Goal: Understand process/instructions: Learn how to perform a task or action

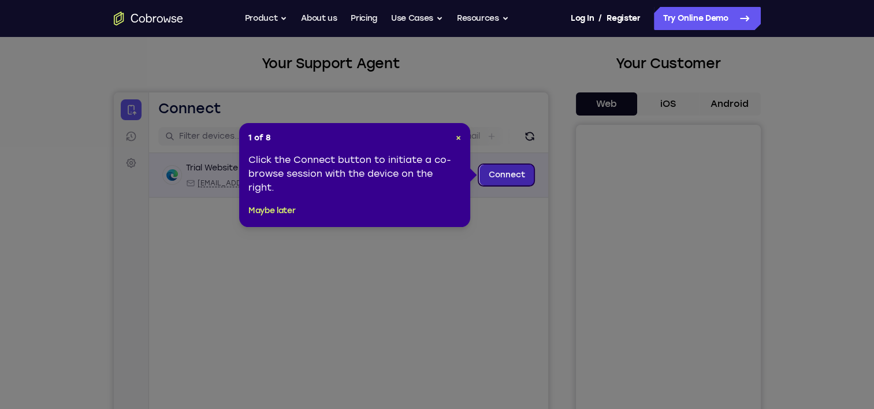
click at [516, 176] on link "Connect" at bounding box center [506, 175] width 55 height 21
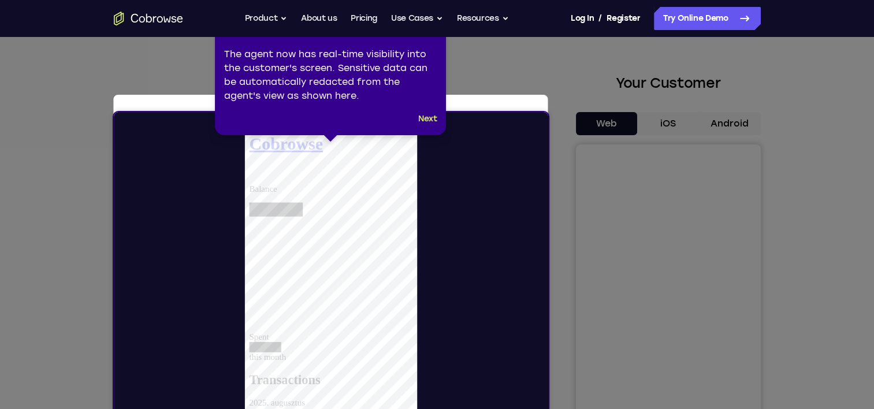
scroll to position [58, 0]
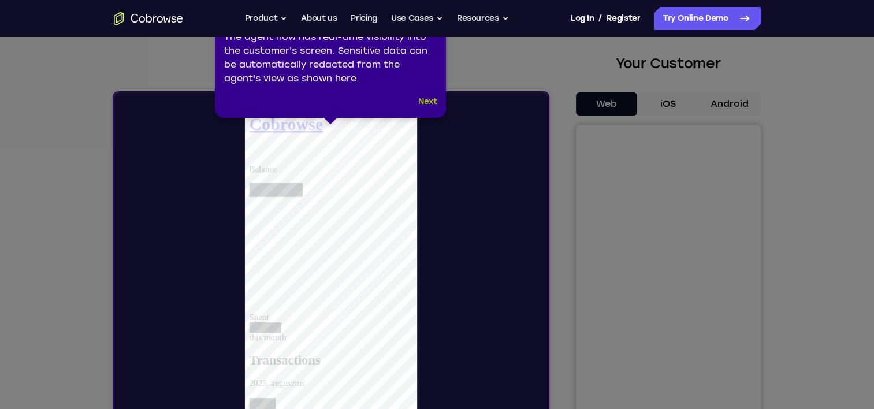
click at [426, 101] on button "Next" at bounding box center [427, 102] width 19 height 14
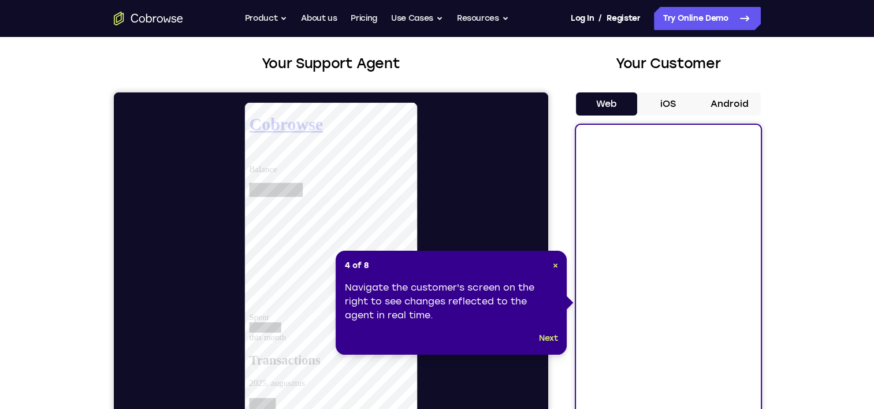
scroll to position [116, 0]
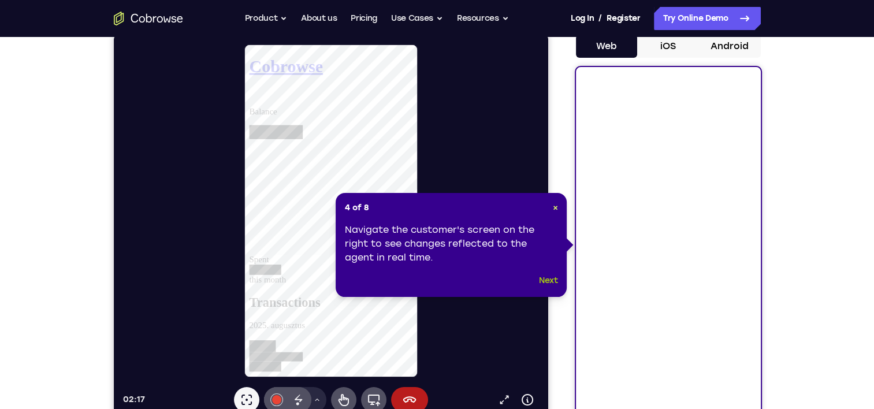
click at [545, 280] on button "Next" at bounding box center [548, 281] width 19 height 14
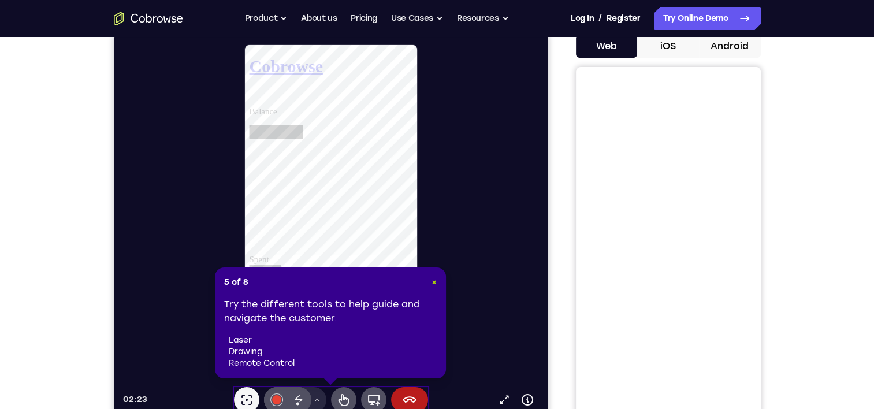
click at [435, 282] on span "×" at bounding box center [434, 282] width 5 height 10
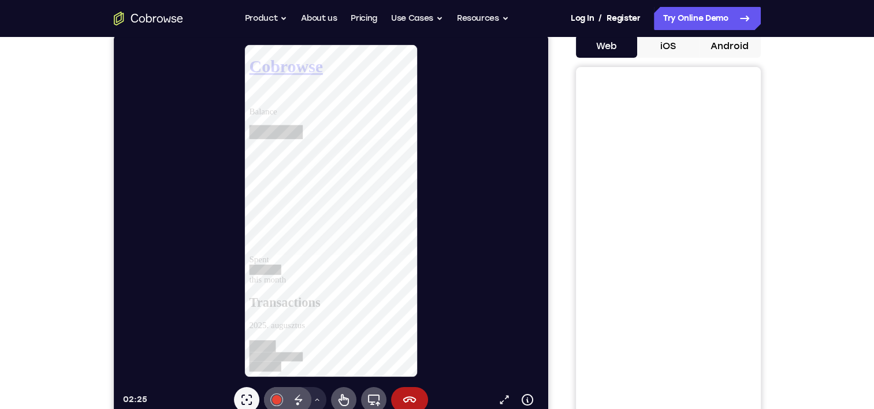
scroll to position [173, 0]
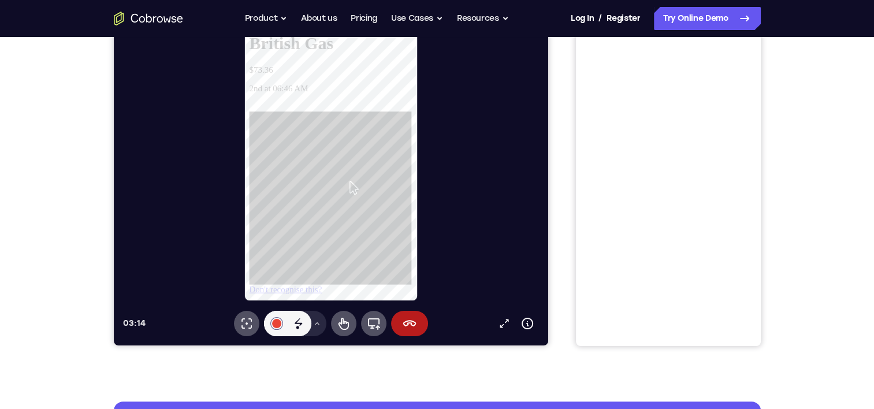
scroll to position [116, 0]
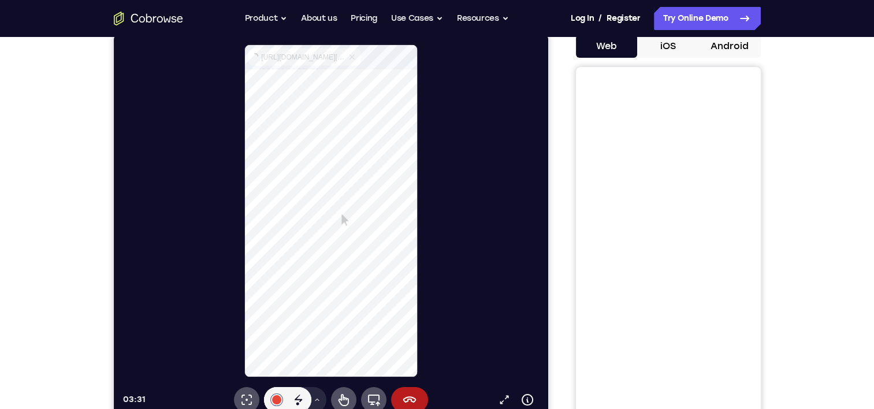
select select "1"
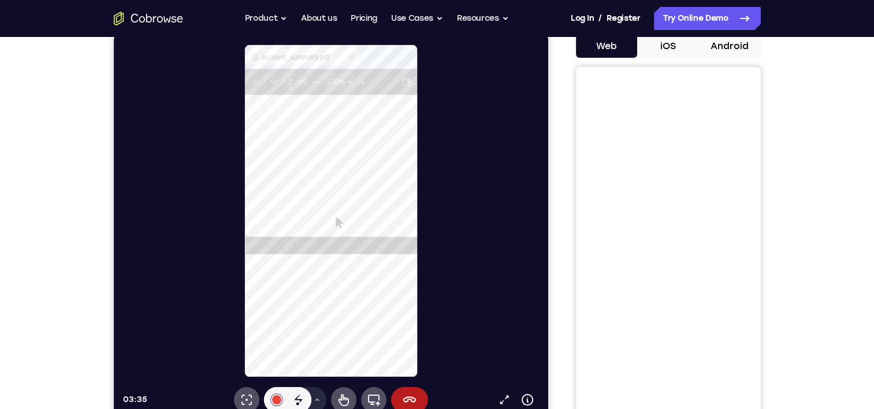
scroll to position [404, 0]
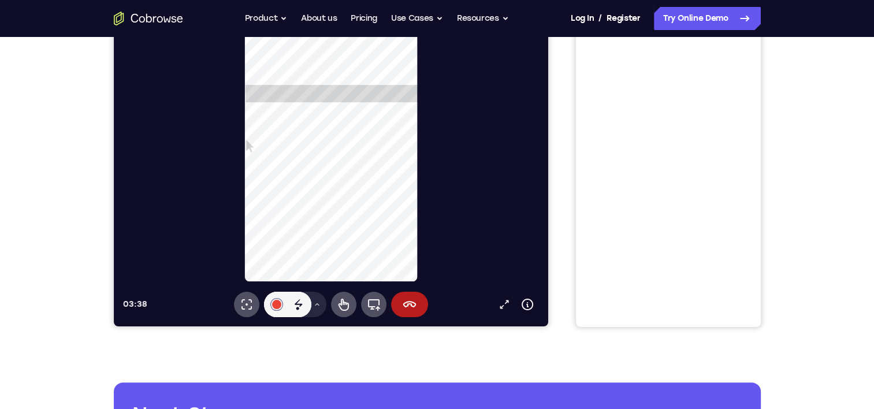
type input "1"
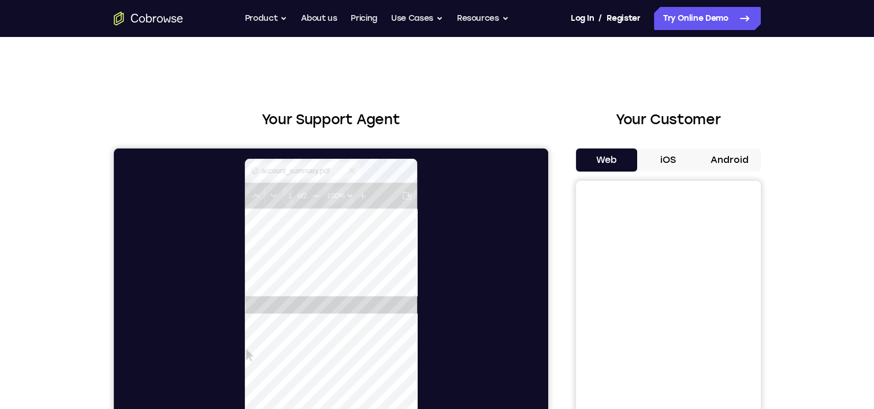
scroll to position [0, 0]
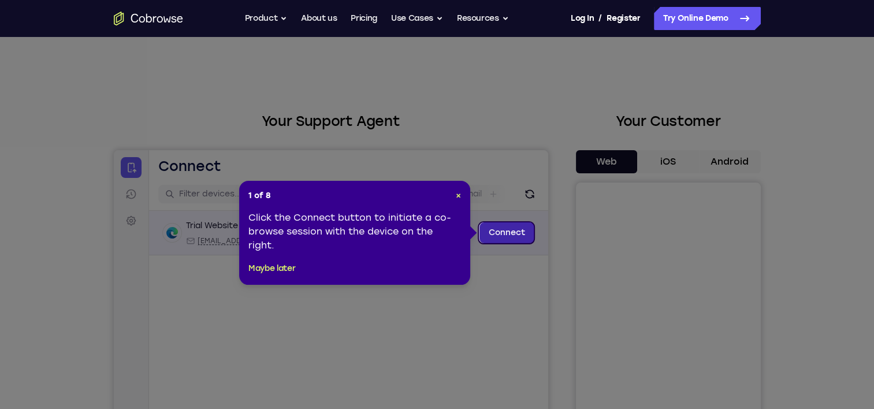
click at [501, 231] on link "Connect" at bounding box center [506, 232] width 55 height 21
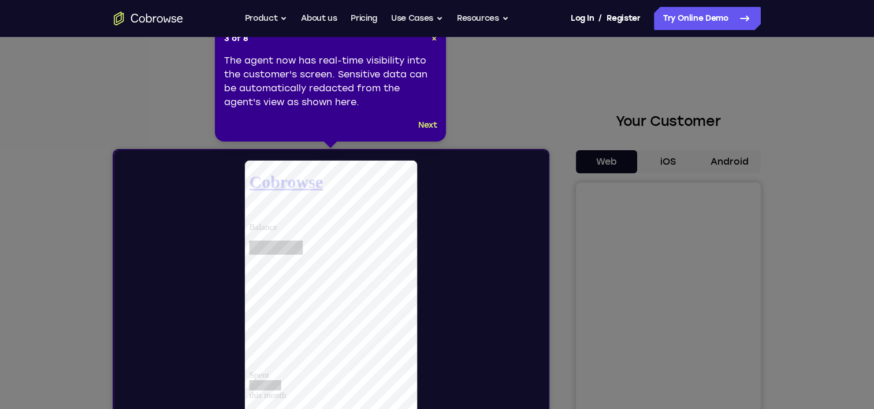
click at [425, 125] on button "Next" at bounding box center [427, 125] width 19 height 14
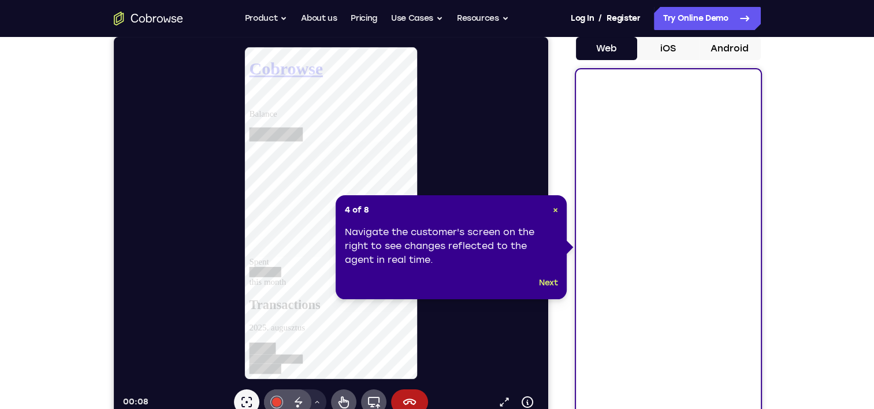
scroll to position [116, 0]
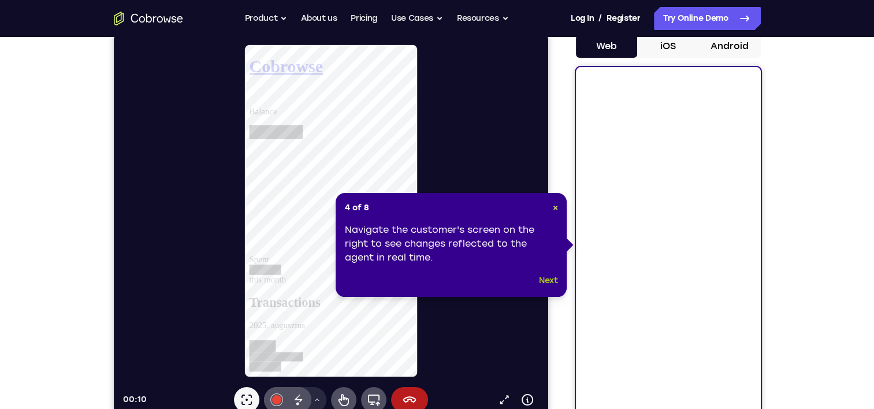
click at [552, 277] on button "Next" at bounding box center [548, 281] width 19 height 14
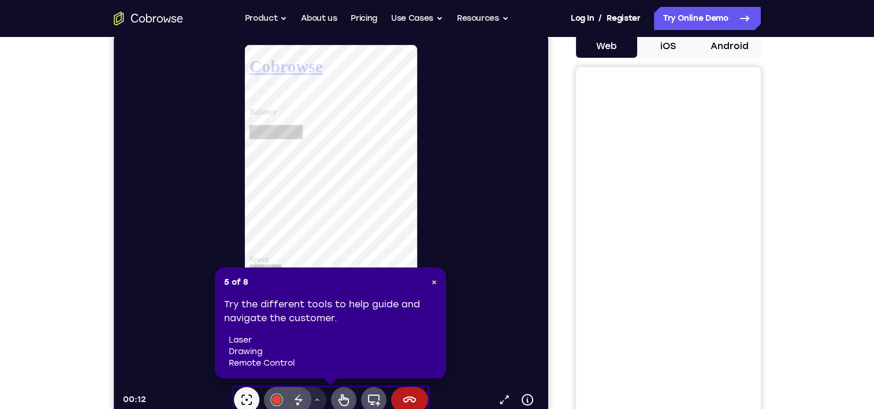
scroll to position [58, 0]
click at [328, 380] on div at bounding box center [330, 378] width 9 height 9
click at [333, 381] on div at bounding box center [330, 378] width 9 height 9
click at [333, 383] on div at bounding box center [330, 378] width 9 height 9
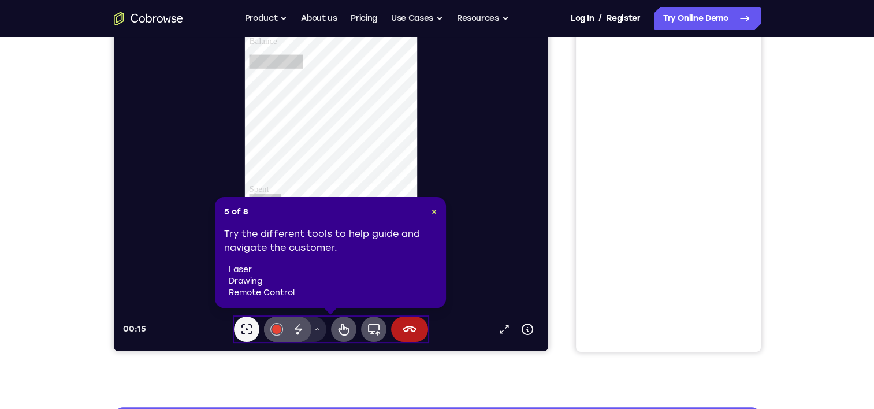
scroll to position [289, 0]
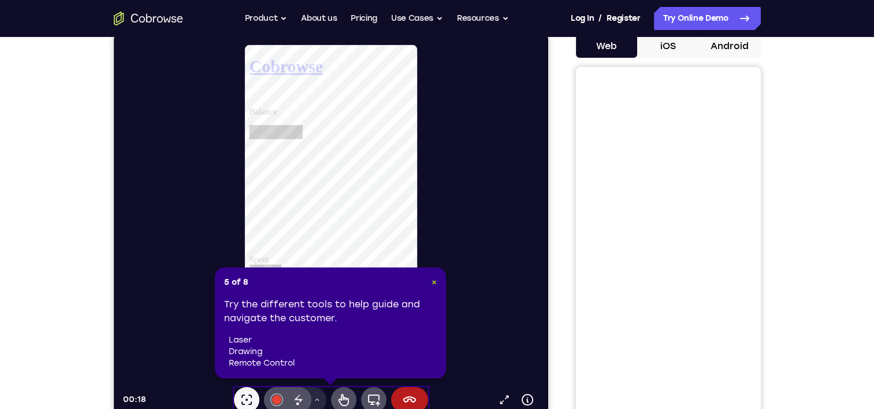
click at [434, 283] on span "×" at bounding box center [434, 282] width 5 height 10
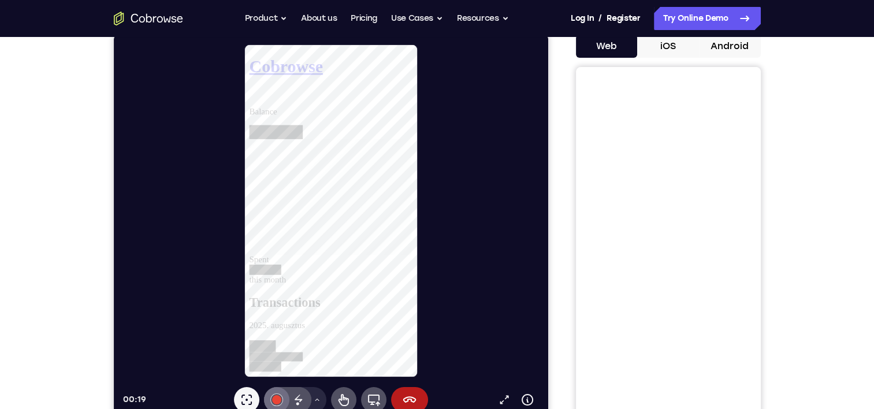
click at [276, 401] on div at bounding box center [276, 399] width 9 height 9
click at [299, 399] on icon at bounding box center [298, 399] width 8 height 8
click at [341, 397] on icon at bounding box center [343, 400] width 14 height 14
click at [334, 393] on link at bounding box center [337, 415] width 176 height 44
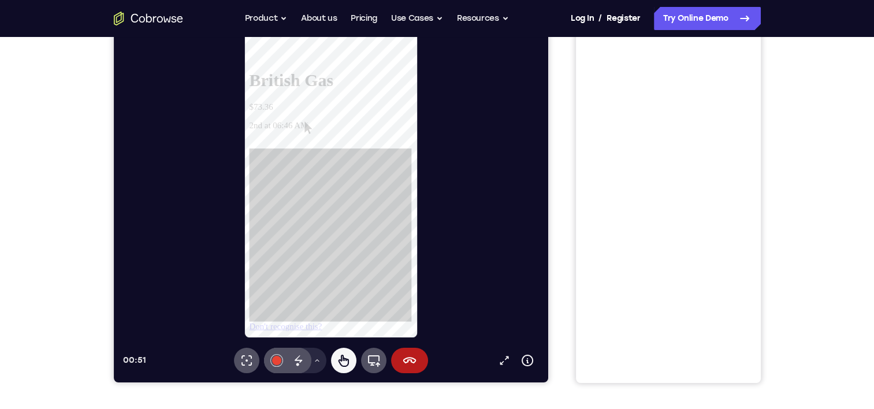
scroll to position [173, 0]
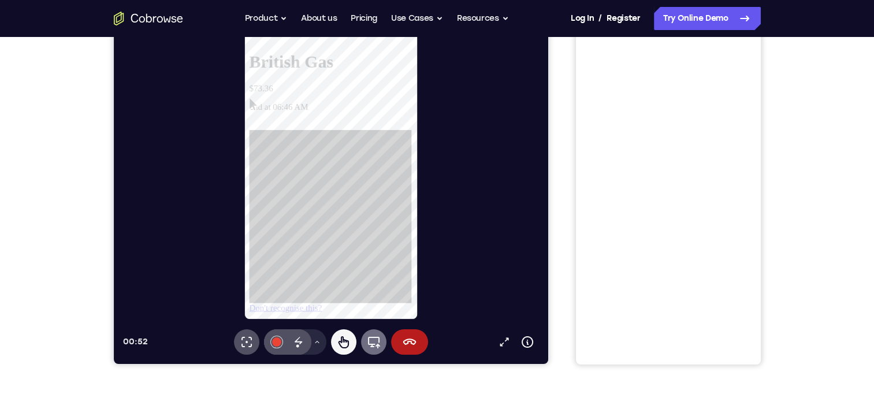
click at [294, 129] on icon at bounding box center [206, 124] width 176 height 10
click at [273, 342] on div at bounding box center [276, 341] width 9 height 9
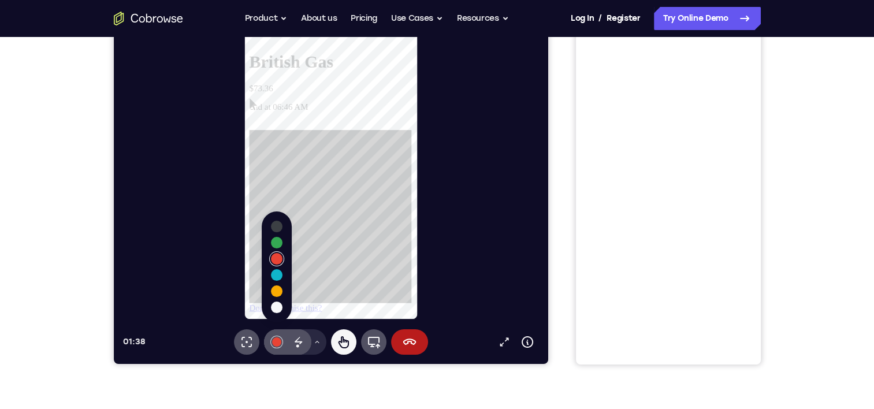
drag, startPoint x: 358, startPoint y: 224, endPoint x: 374, endPoint y: 207, distance: 22.5
click at [374, 207] on div at bounding box center [335, 232] width 173 height 185
drag, startPoint x: 359, startPoint y: 241, endPoint x: 326, endPoint y: 269, distance: 43.9
click at [343, 270] on div at bounding box center [335, 232] width 173 height 185
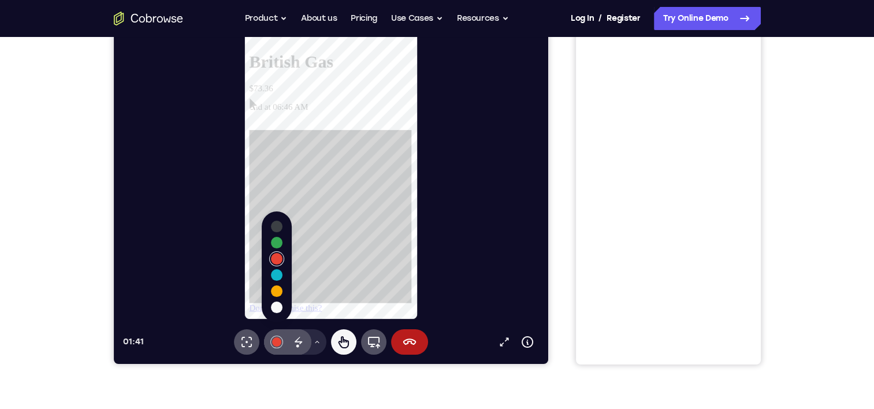
drag, startPoint x: 276, startPoint y: 259, endPoint x: 187, endPoint y: 194, distance: 110.4
click at [276, 259] on button "Select color #e94435" at bounding box center [276, 259] width 12 height 12
drag, startPoint x: 320, startPoint y: 201, endPoint x: 344, endPoint y: 221, distance: 31.7
click at [344, 221] on div at bounding box center [335, 232] width 173 height 185
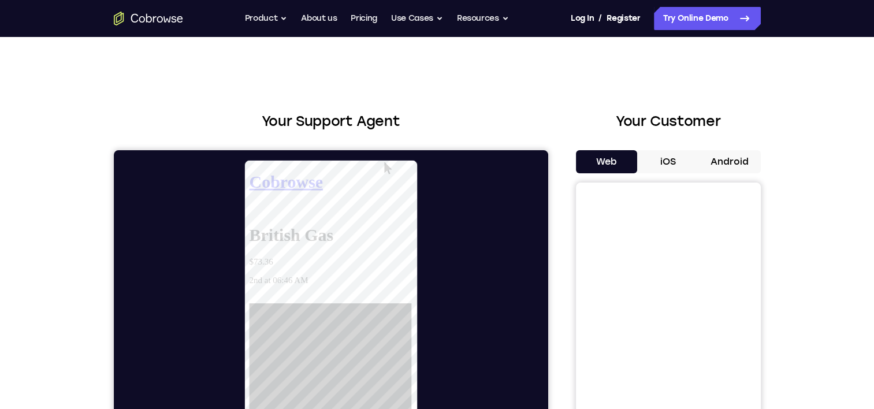
click at [662, 160] on button "iOS" at bounding box center [668, 161] width 62 height 23
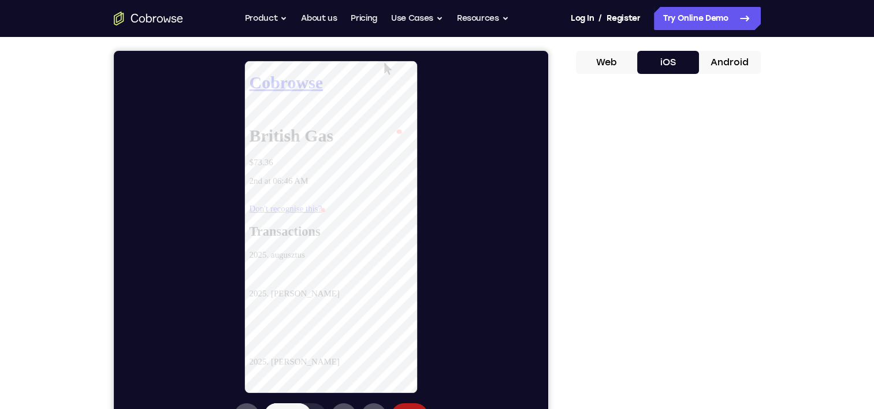
scroll to position [116, 0]
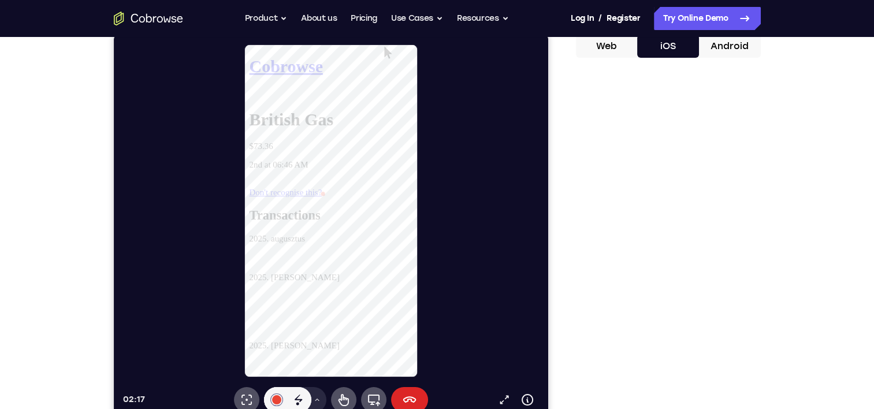
click at [408, 403] on icon at bounding box center [409, 400] width 14 height 14
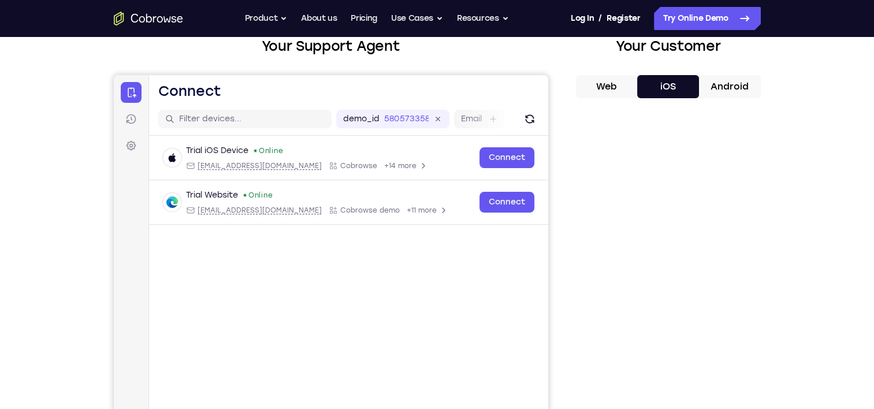
scroll to position [58, 0]
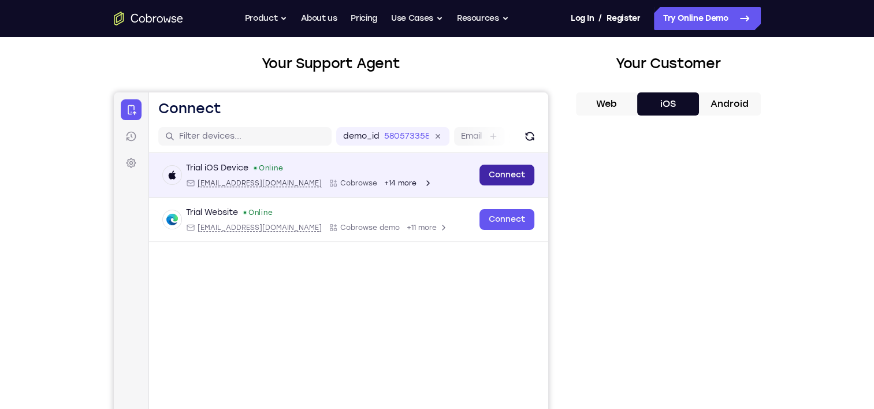
click at [503, 176] on link "Connect" at bounding box center [506, 175] width 55 height 21
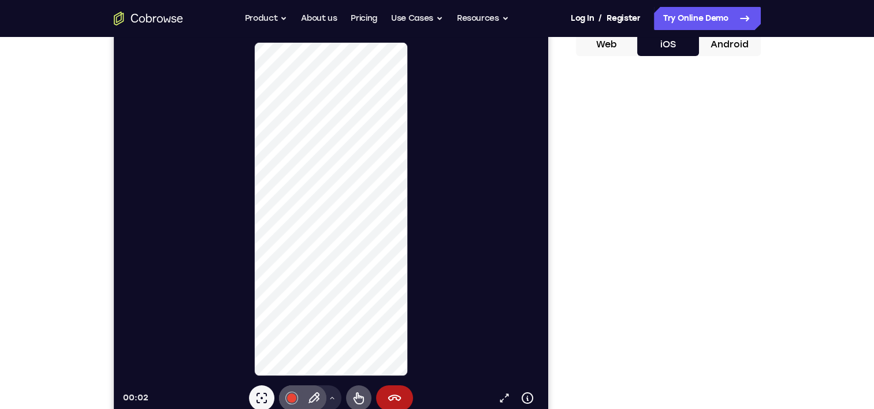
scroll to position [116, 0]
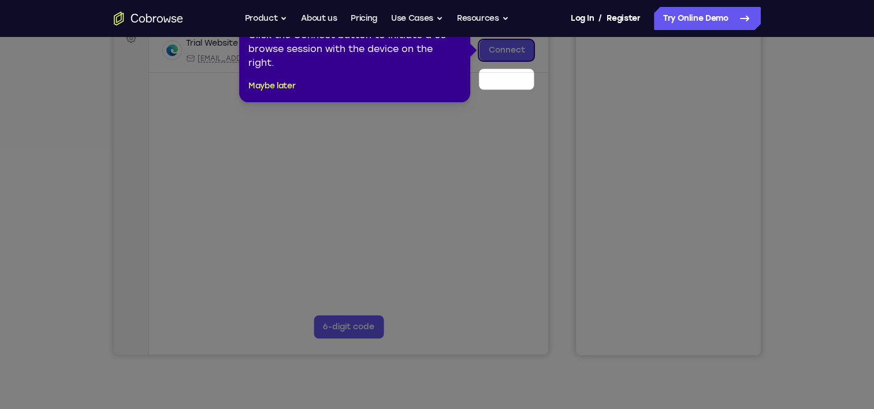
scroll to position [116, 0]
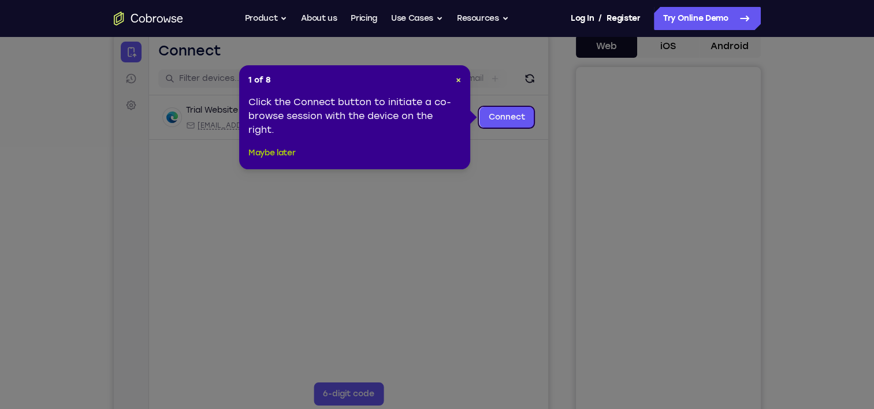
click at [274, 157] on button "Maybe later" at bounding box center [271, 153] width 47 height 14
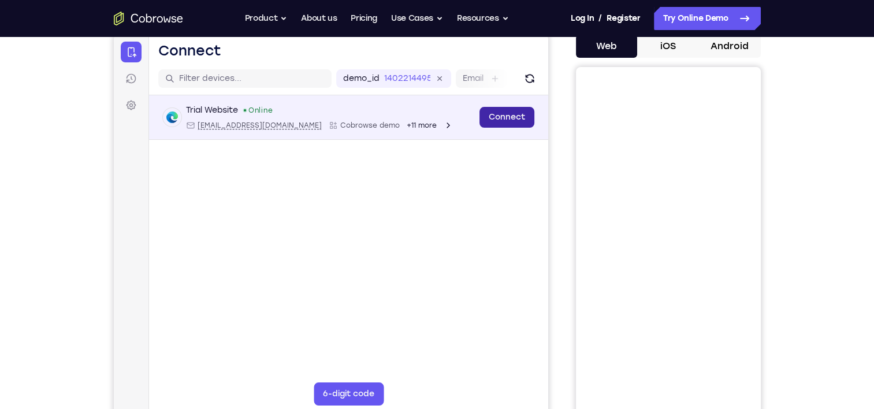
click at [500, 121] on link "Connect" at bounding box center [506, 117] width 55 height 21
